Goal: Check status: Check status

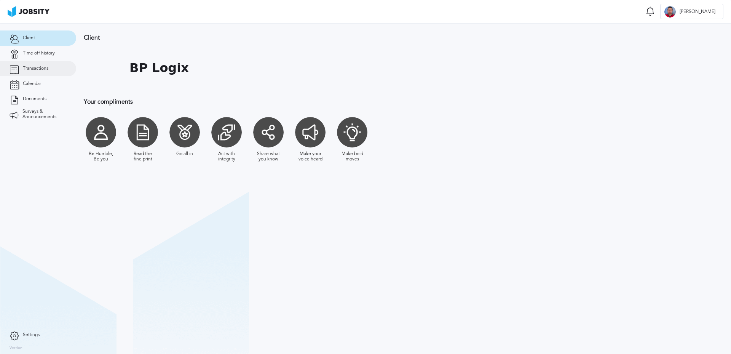
click at [39, 67] on span "Transactions" at bounding box center [35, 68] width 25 height 5
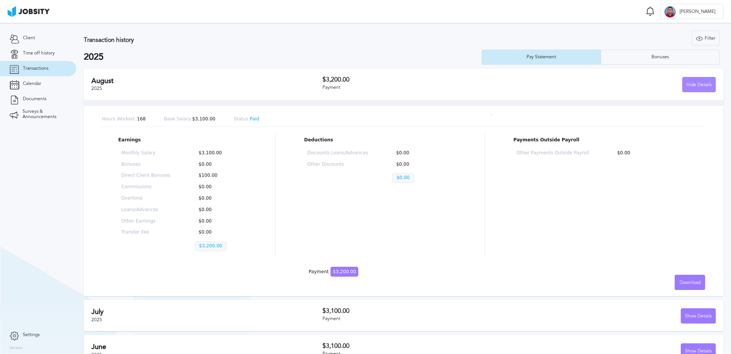
click at [688, 80] on div "Hide Details" at bounding box center [698, 84] width 33 height 15
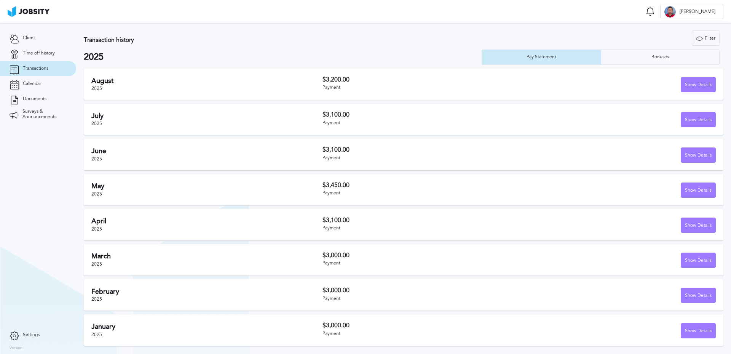
click at [255, 48] on div "Transaction history Filter Years 2025 2024 2023 2025 Pay Statement Bonuses" at bounding box center [403, 47] width 639 height 34
click at [49, 51] on span "Time off history" at bounding box center [39, 53] width 32 height 5
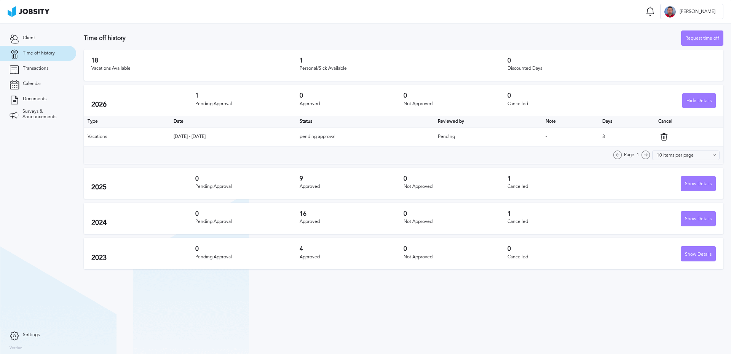
click at [252, 303] on section "Time off history Request time off 18 Vacations Available 1 Personal/Sick Availa…" at bounding box center [403, 188] width 655 height 331
click at [195, 296] on section "Time off history Request time off 18 Vacations Available 1 Personal/Sick Availa…" at bounding box center [403, 188] width 655 height 331
drag, startPoint x: 92, startPoint y: 62, endPoint x: 105, endPoint y: 63, distance: 13.0
click at [105, 63] on h3 "18" at bounding box center [195, 60] width 208 height 7
click at [189, 300] on section "Time off history Request time off 18 Vacations Available 1 Personal/Sick Availa…" at bounding box center [403, 188] width 655 height 331
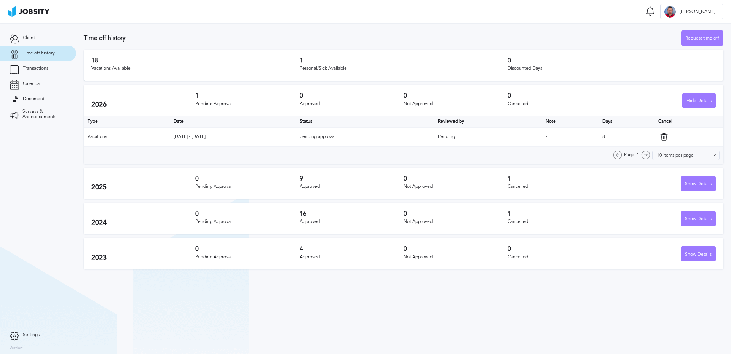
drag, startPoint x: 385, startPoint y: 301, endPoint x: 381, endPoint y: 289, distance: 13.0
click at [385, 296] on section "Time off history Request time off 18 Vacations Available 1 Personal/Sick Availa…" at bounding box center [403, 188] width 655 height 331
